Goal: Find specific page/section: Find specific page/section

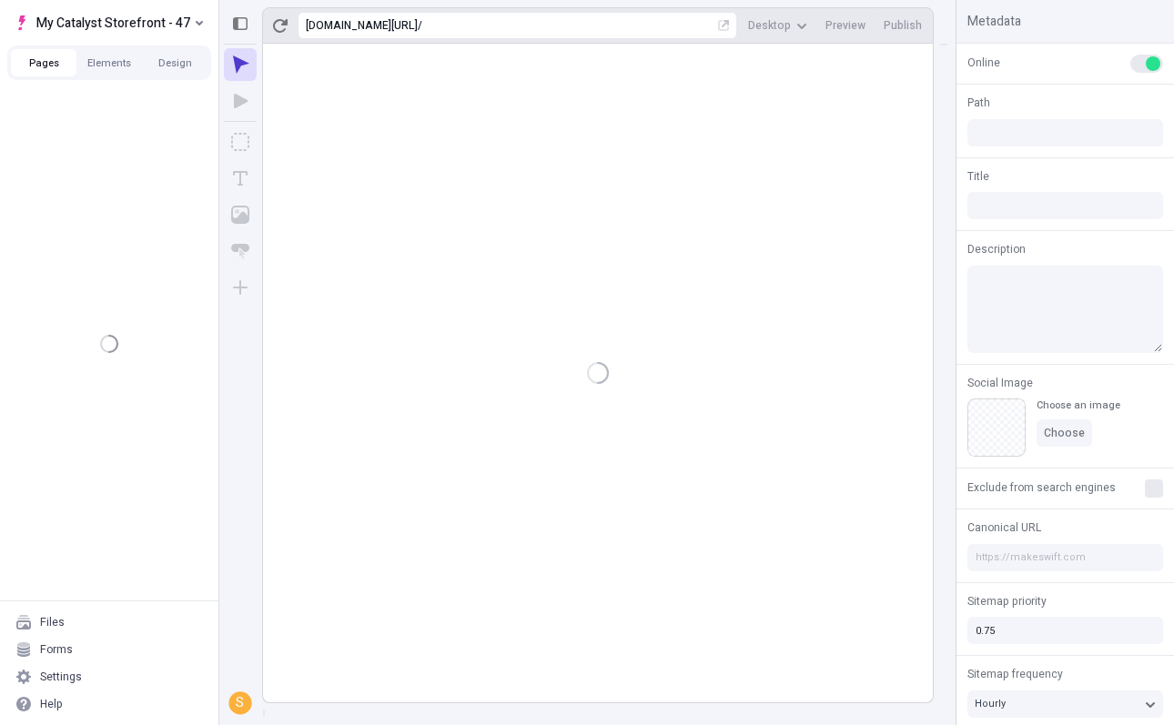
type input "/"
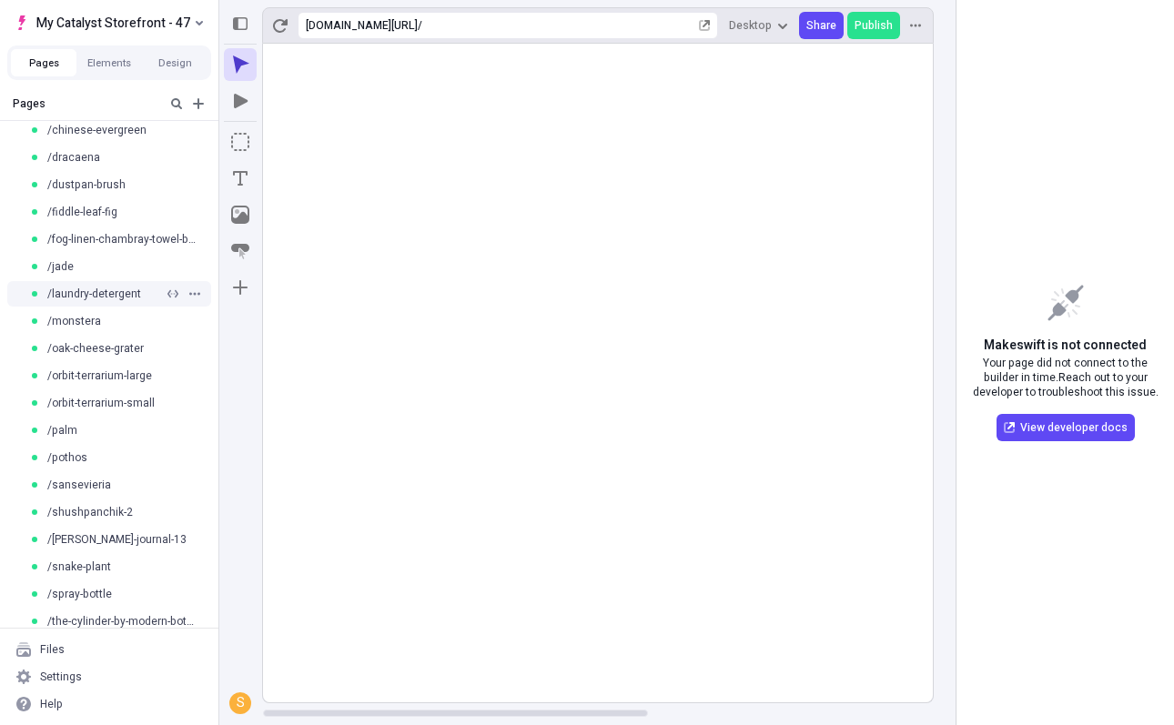
scroll to position [258, 0]
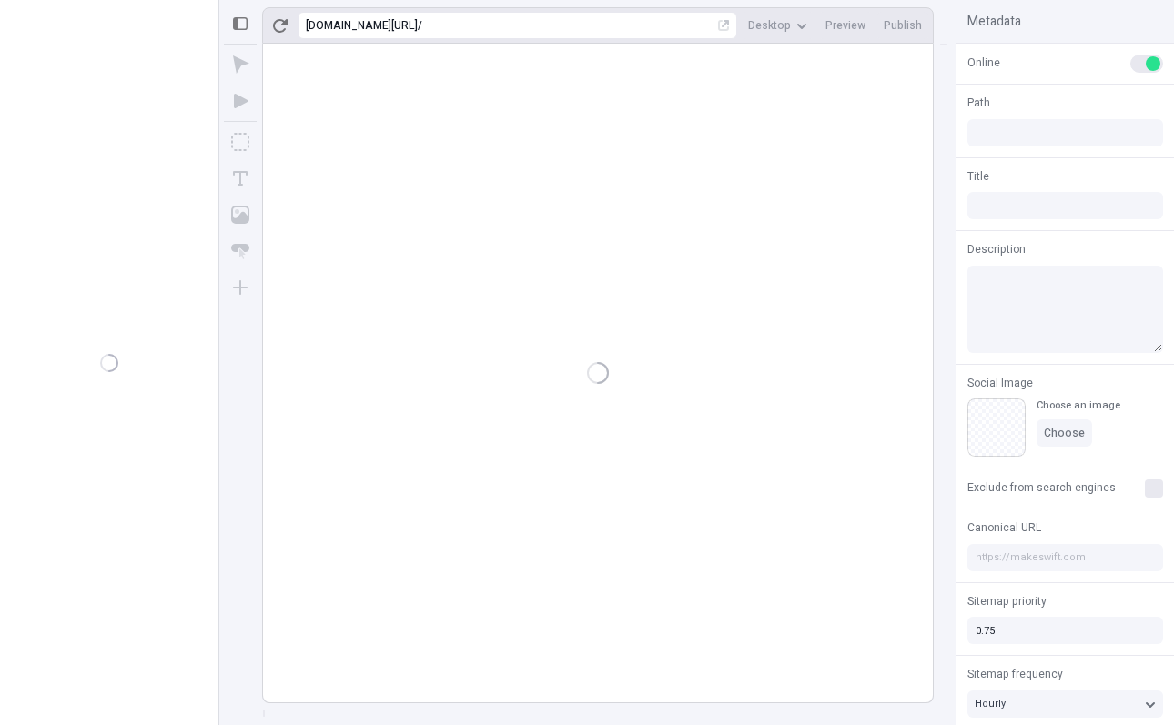
type input "/"
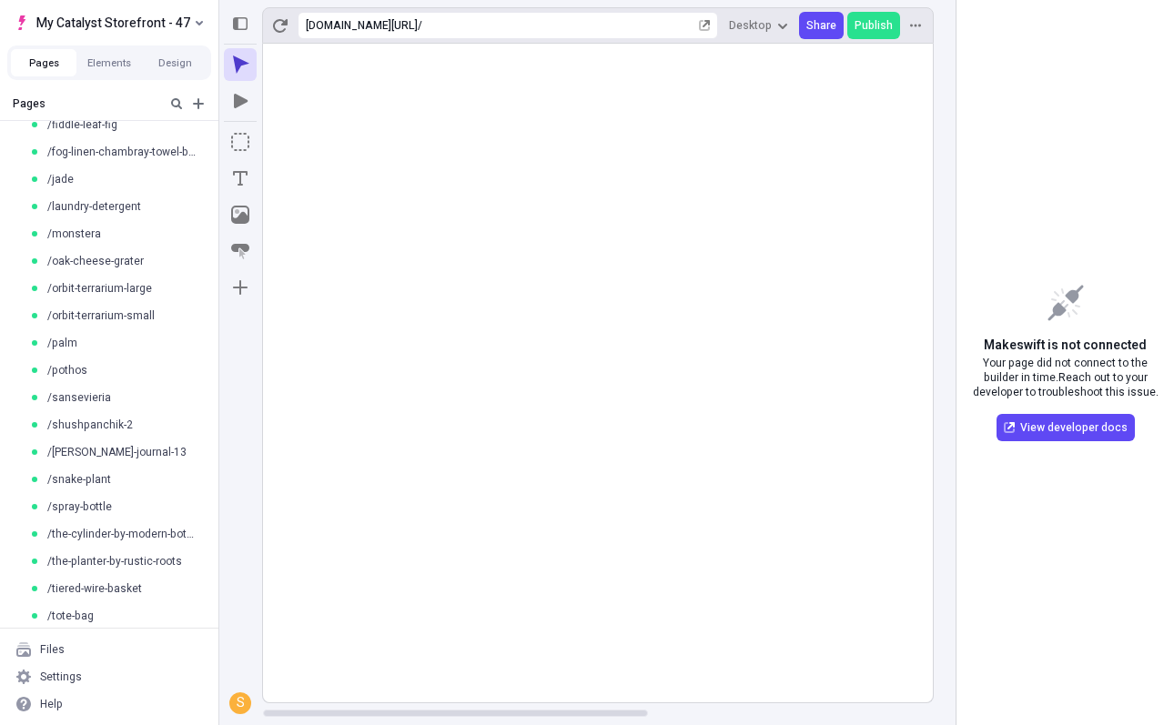
scroll to position [341, 0]
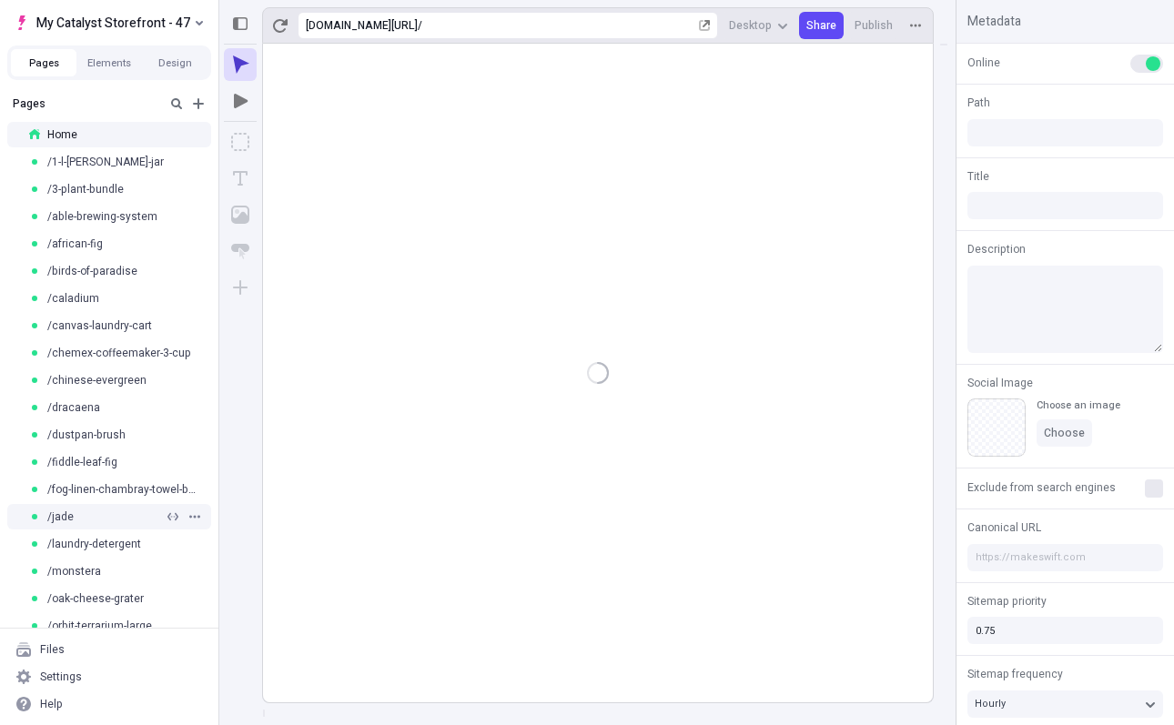
type input "/"
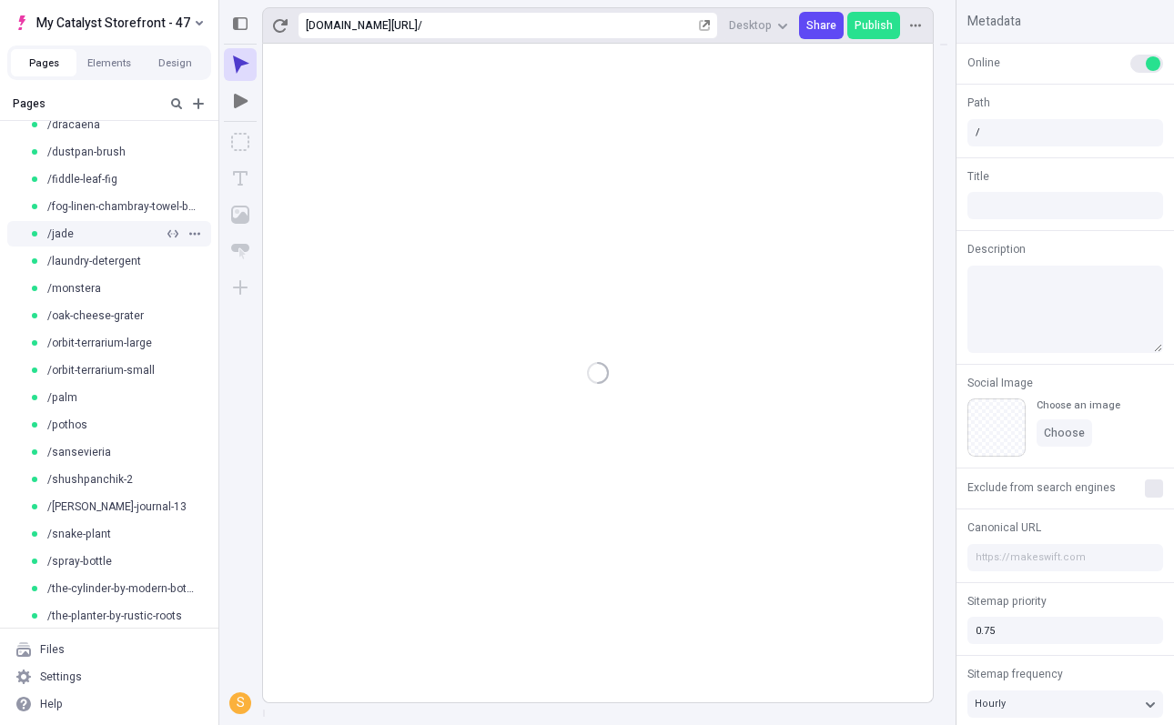
scroll to position [314, 0]
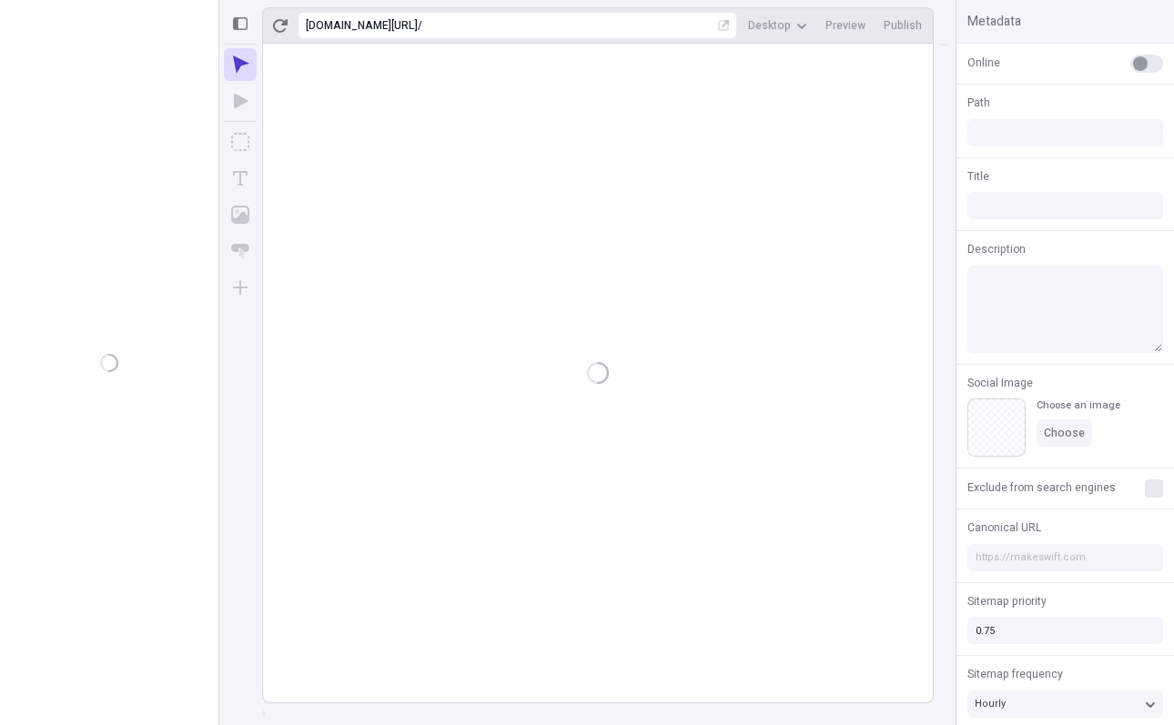
type input "/"
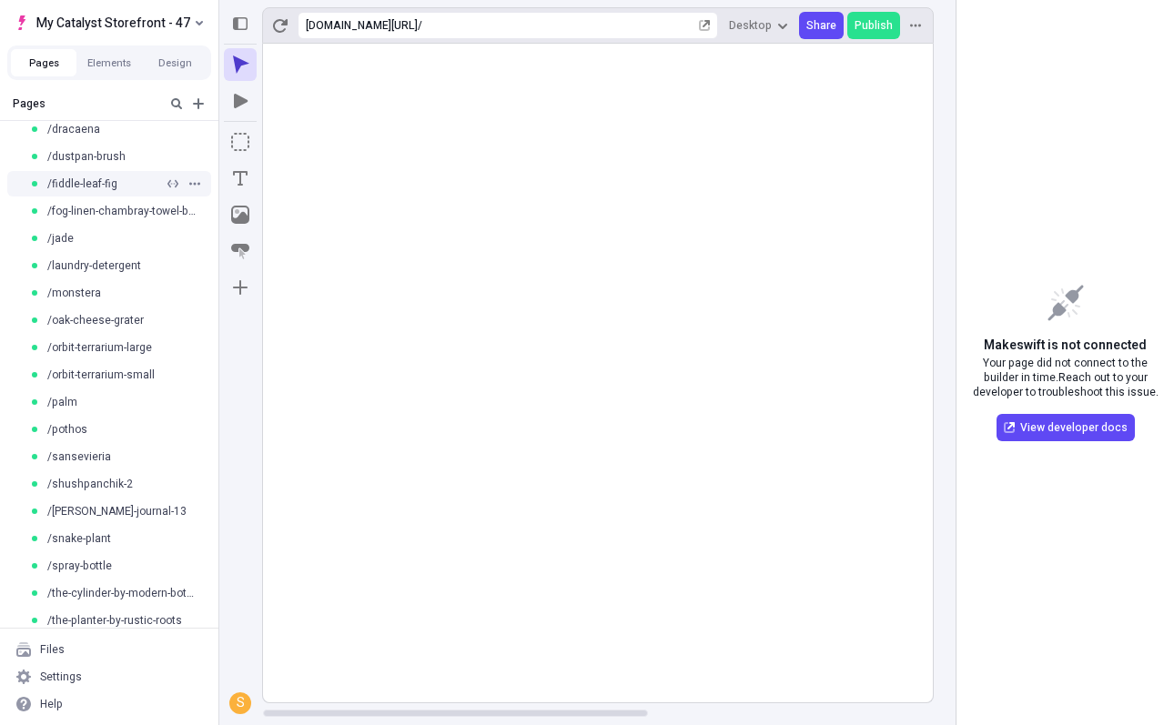
scroll to position [291, 0]
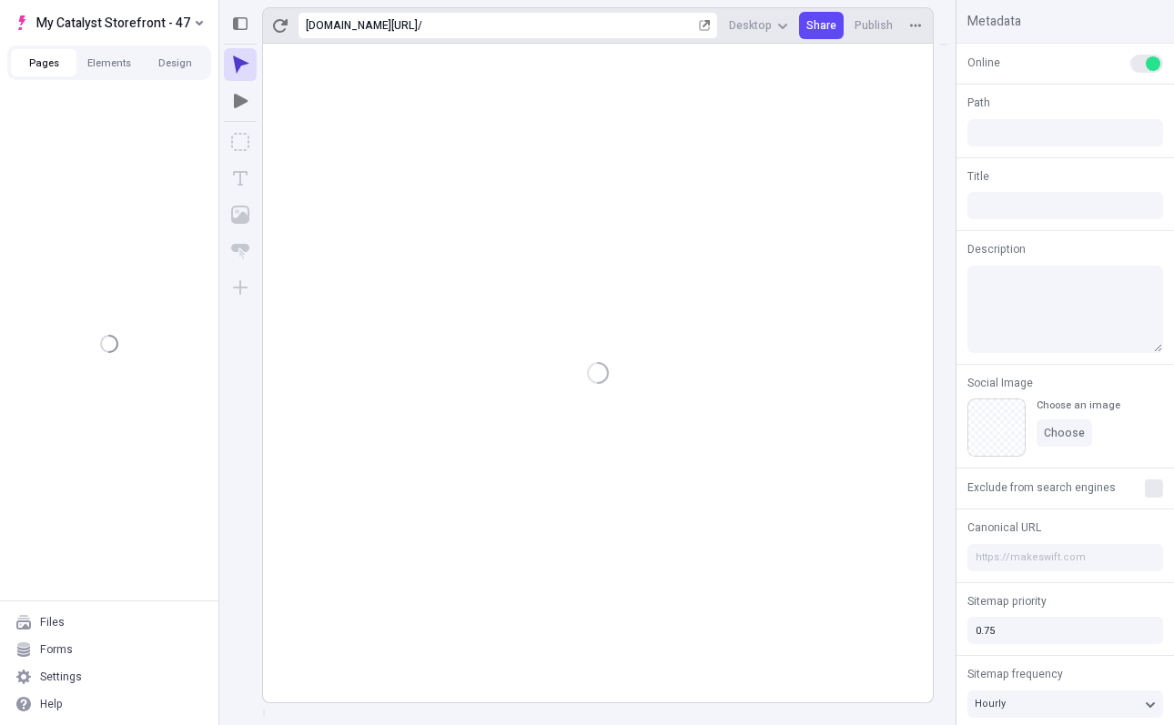
type input "/"
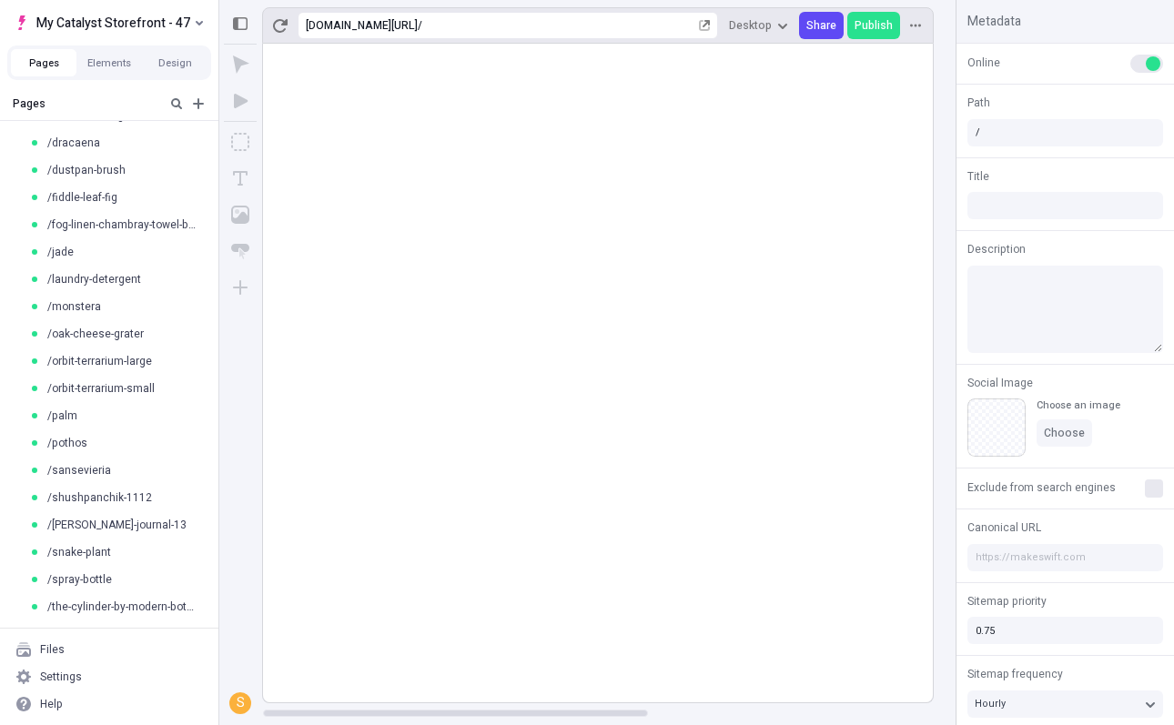
scroll to position [267, 0]
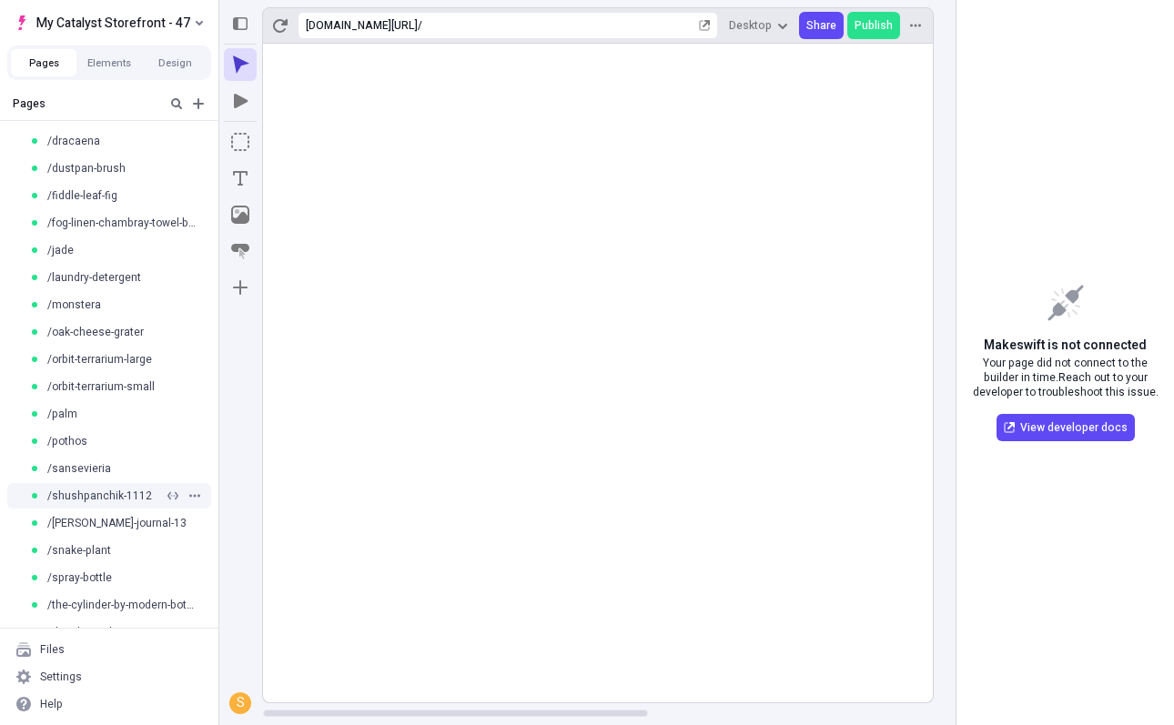
click at [87, 500] on span "/shushpanchik-1112" at bounding box center [99, 496] width 105 height 15
